Goal: Check status

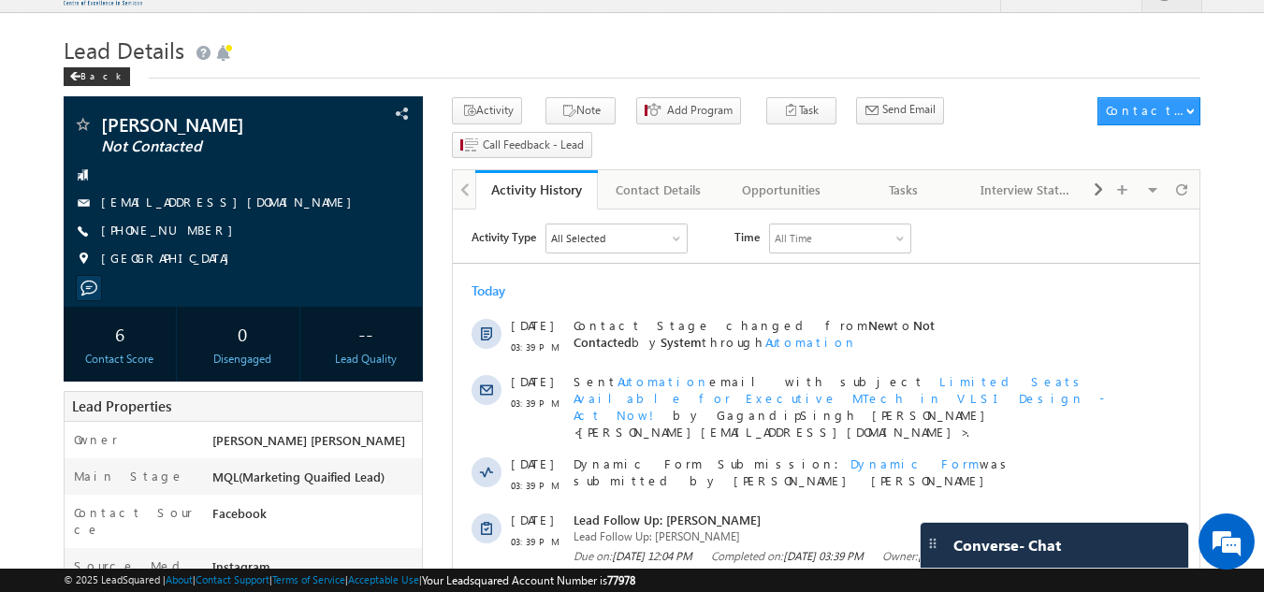
scroll to position [29, 0]
